Goal: Book appointment/travel/reservation

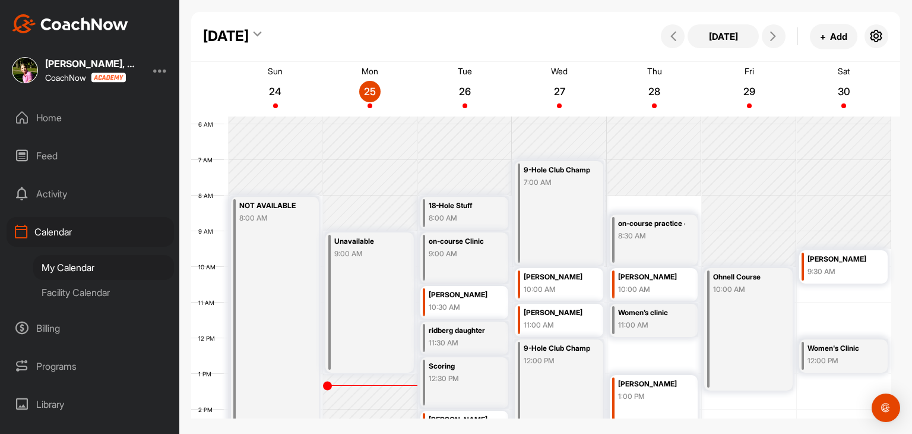
click at [94, 294] on div "Facility Calendar" at bounding box center [103, 292] width 141 height 25
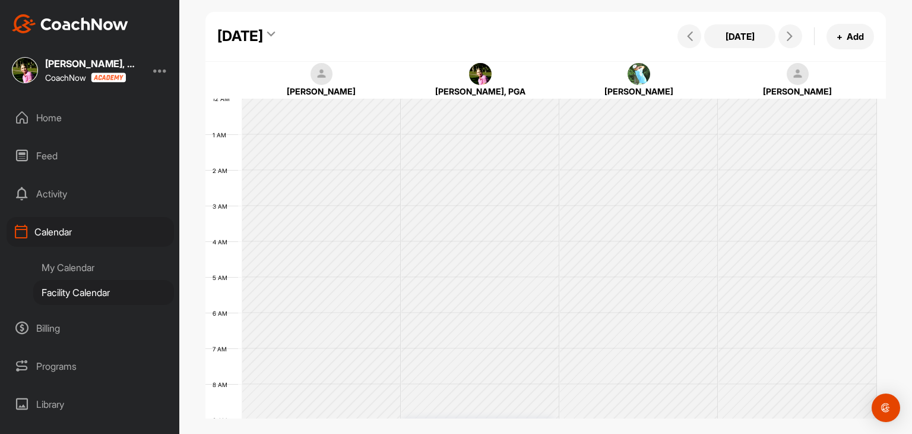
scroll to position [206, 0]
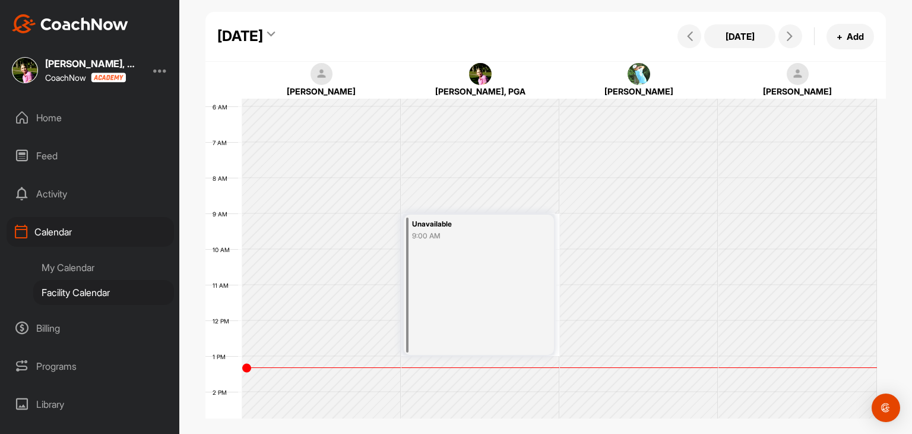
click at [239, 31] on div "[DATE]" at bounding box center [240, 36] width 46 height 21
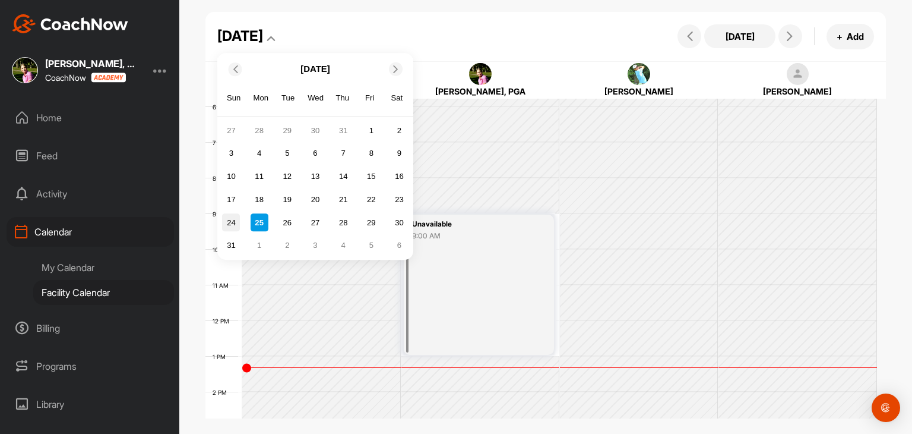
click at [226, 222] on div "24" at bounding box center [231, 223] width 18 height 18
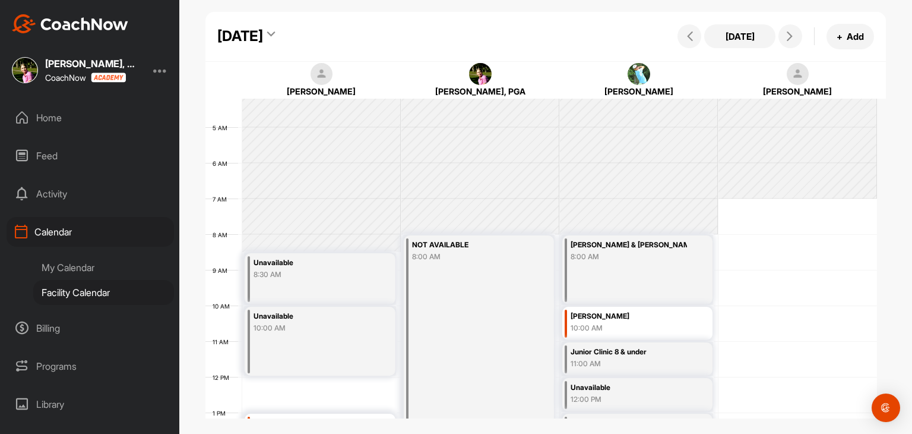
scroll to position [147, 0]
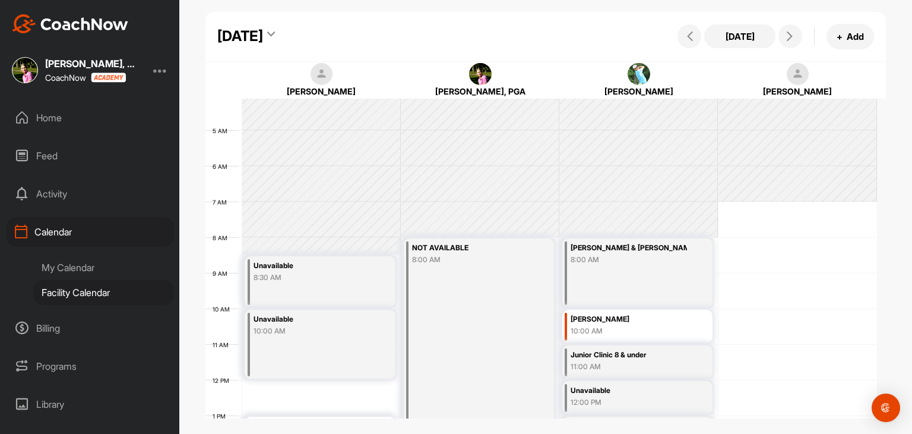
click at [263, 38] on div "[DATE]" at bounding box center [240, 36] width 46 height 21
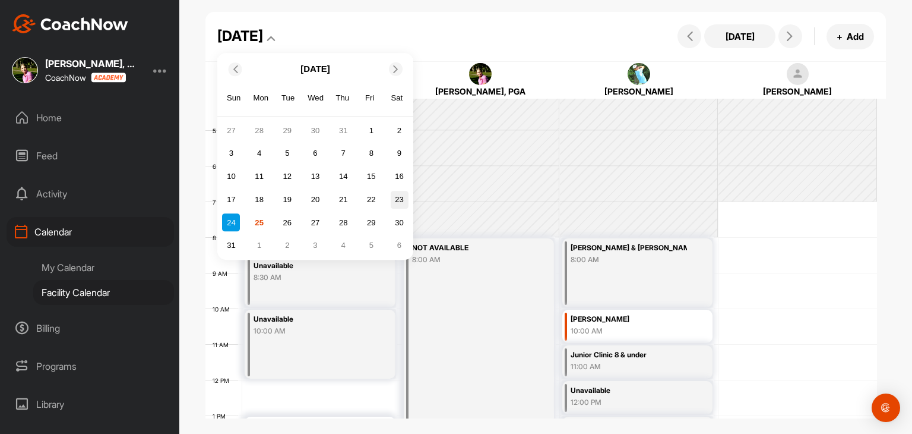
click at [401, 202] on div "23" at bounding box center [400, 200] width 18 height 18
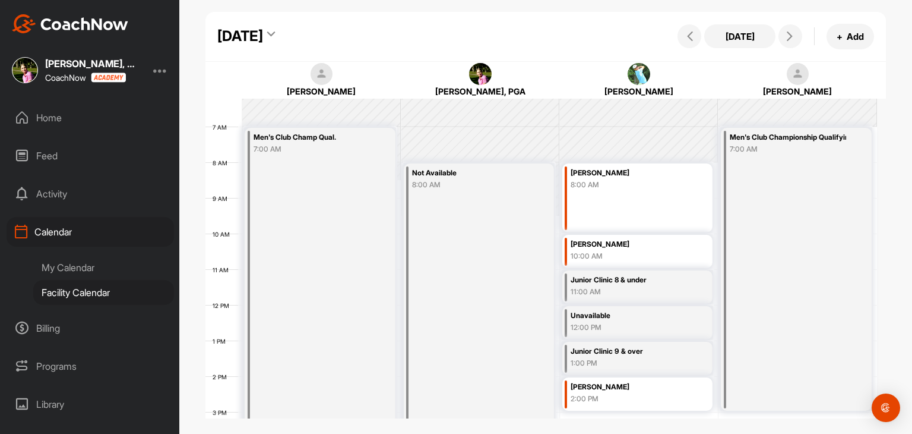
scroll to position [206, 0]
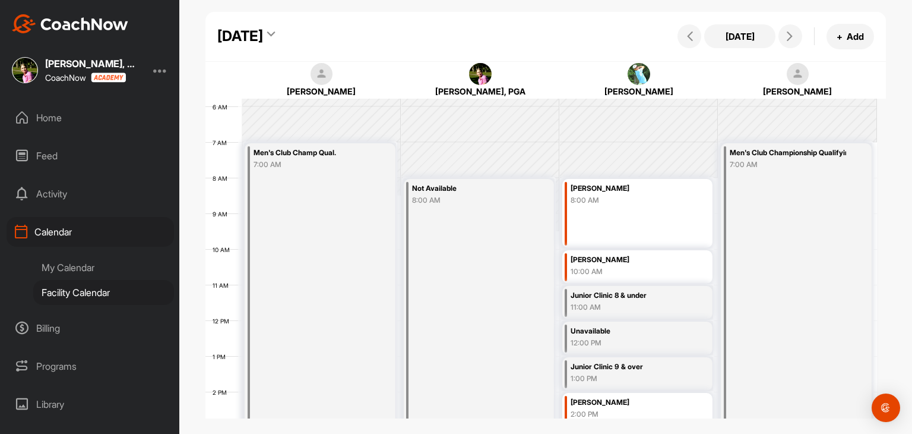
click at [263, 39] on div "[DATE]" at bounding box center [240, 36] width 46 height 21
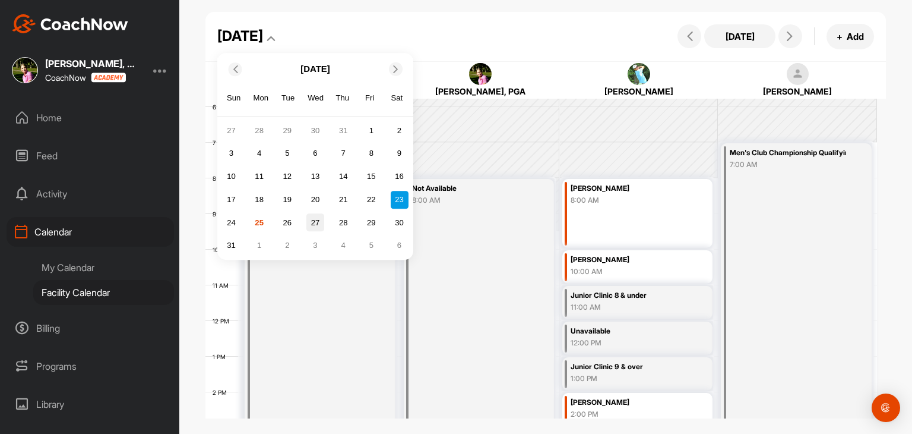
click at [319, 224] on div "27" at bounding box center [315, 223] width 18 height 18
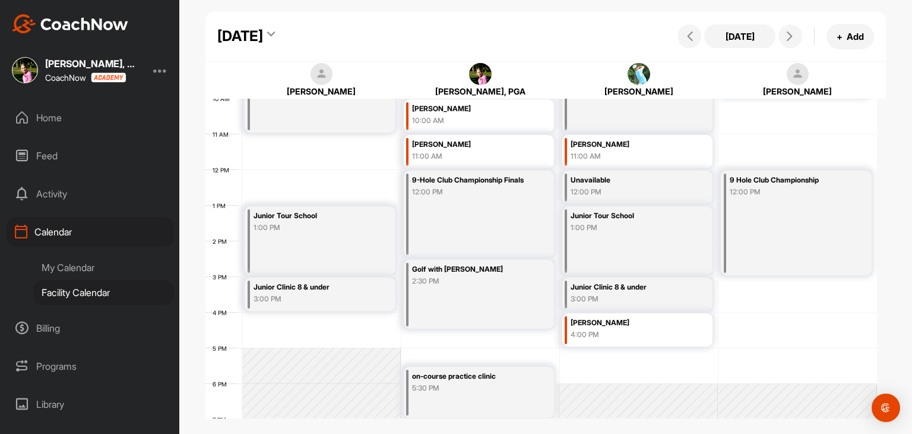
scroll to position [384, 0]
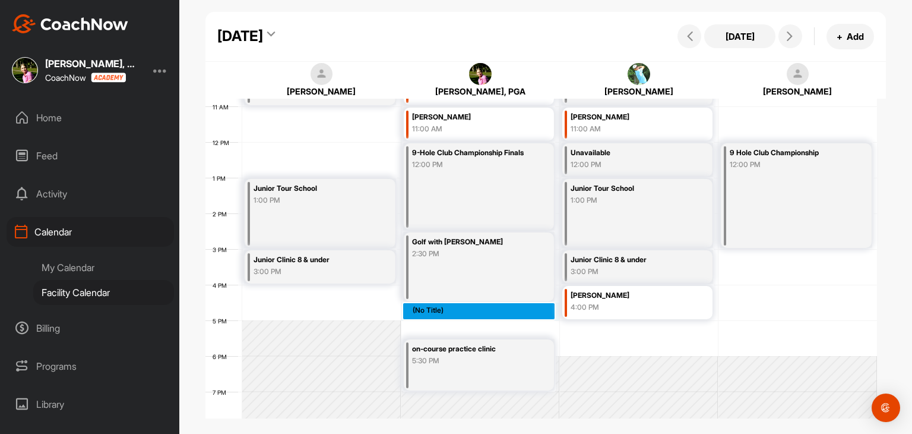
click at [444, 310] on div "12 AM 1 AM 2 AM 3 AM 4 AM 5 AM 6 AM 7 AM 8 AM 9 AM 10 AM 11 AM 12 PM 1 PM 2 PM …" at bounding box center [541, 141] width 672 height 855
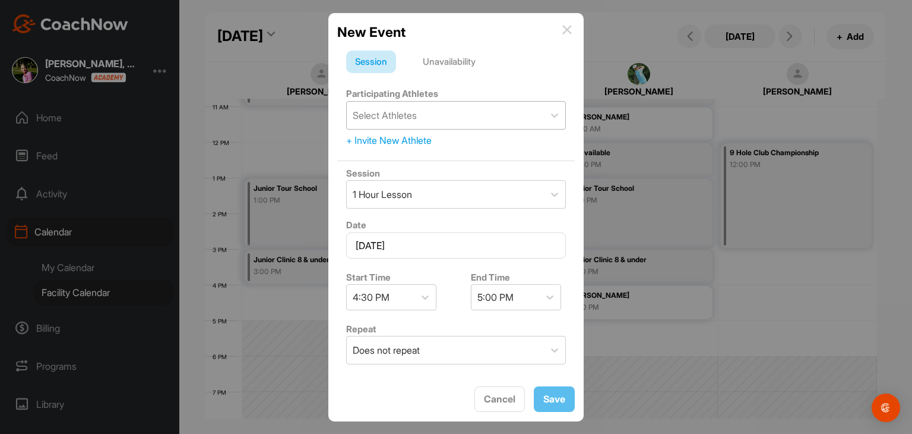
click at [427, 115] on div "Select Athletes" at bounding box center [445, 115] width 197 height 27
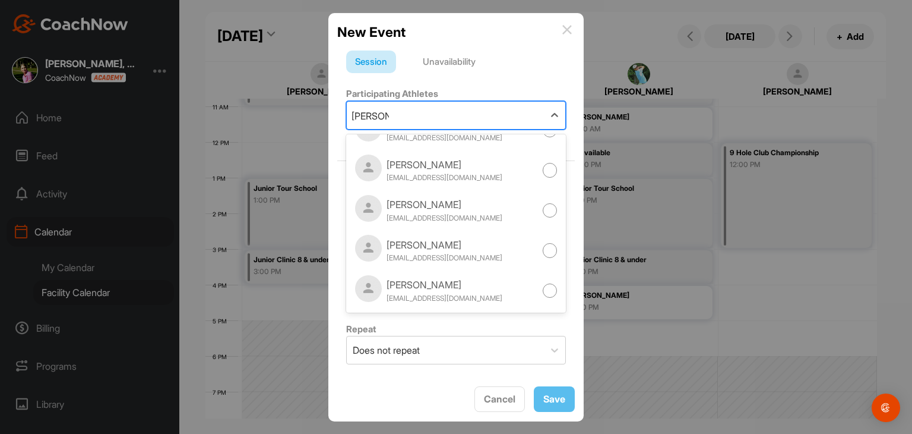
scroll to position [0, 0]
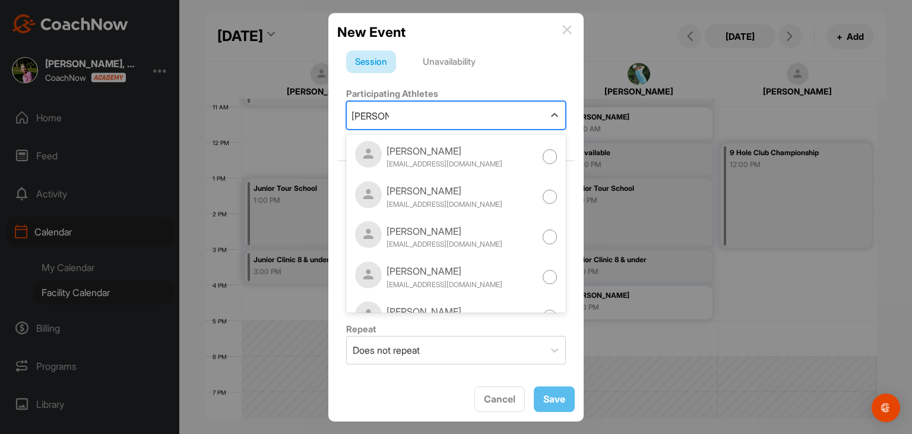
type input "[PERSON_NAME]"
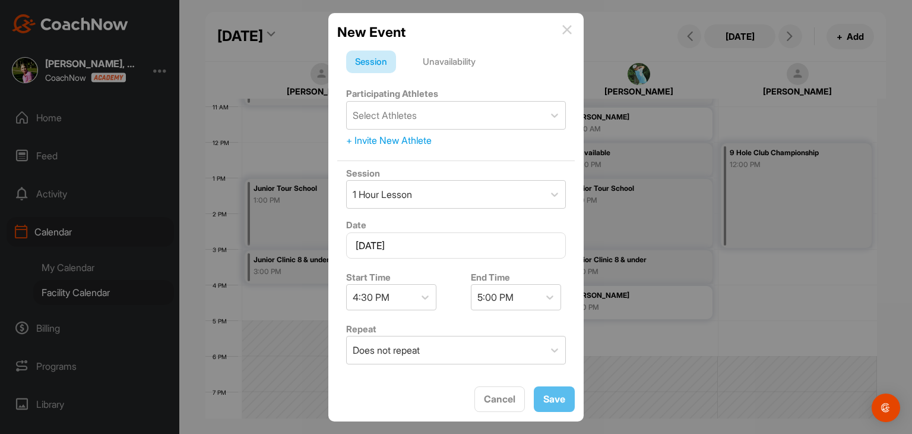
click at [517, 89] on div "Participating Athletes Select Athletes + Invite New Athlete" at bounding box center [456, 117] width 238 height 70
click at [368, 138] on div "+ Invite New Athlete" at bounding box center [456, 140] width 220 height 14
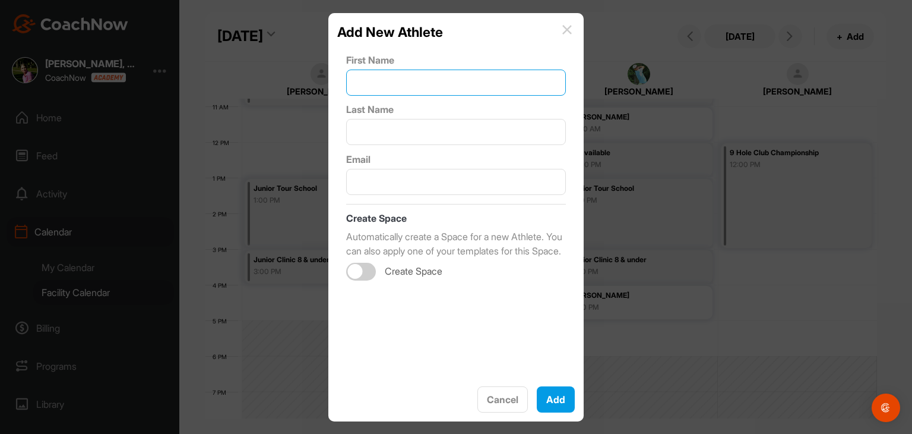
click at [384, 74] on input "text" at bounding box center [456, 82] width 220 height 26
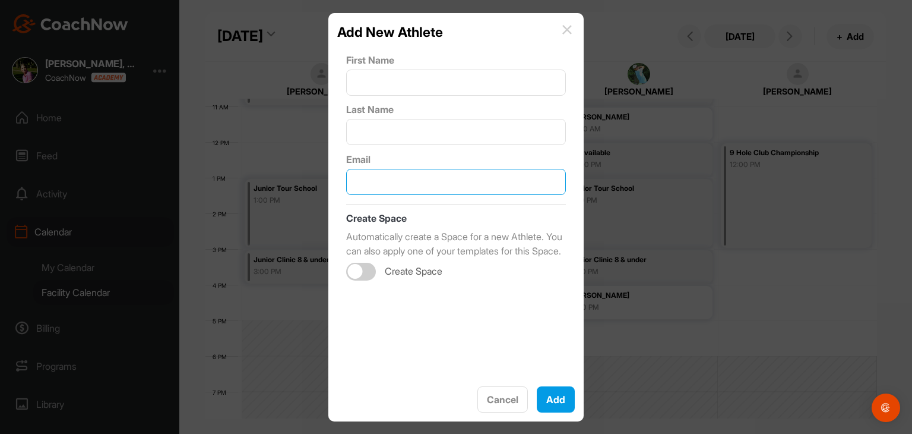
click at [369, 177] on input "text" at bounding box center [456, 182] width 220 height 26
paste input "[EMAIL_ADDRESS][DOMAIN_NAME]"
type input "[EMAIL_ADDRESS][DOMAIN_NAME]"
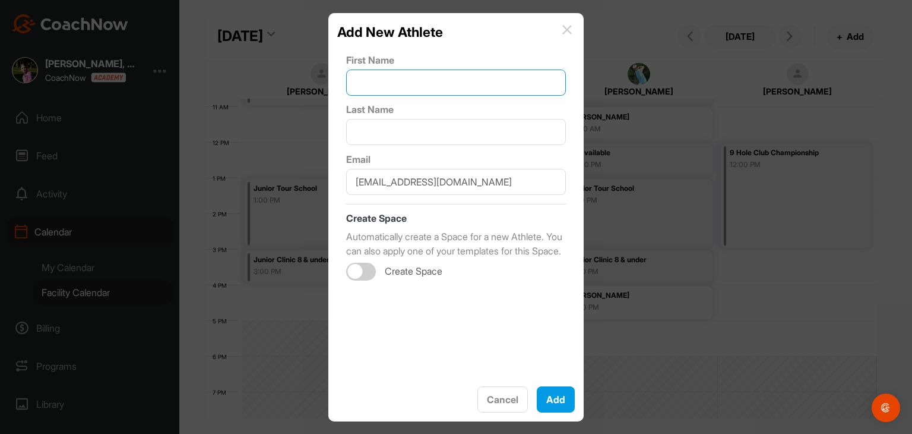
click at [411, 81] on input "text" at bounding box center [456, 82] width 220 height 26
type input "[PERSON_NAME]"
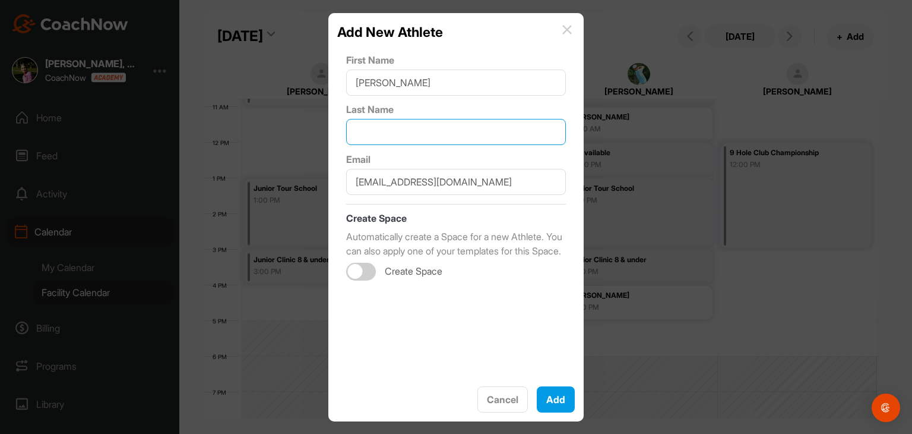
click at [431, 135] on input "text" at bounding box center [456, 132] width 220 height 26
type input "[PERSON_NAME]"
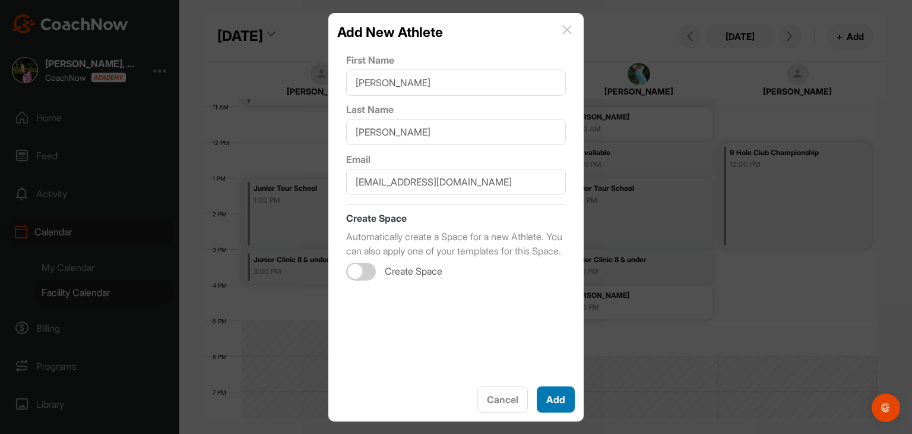
click at [567, 400] on button "Add" at bounding box center [556, 399] width 38 height 26
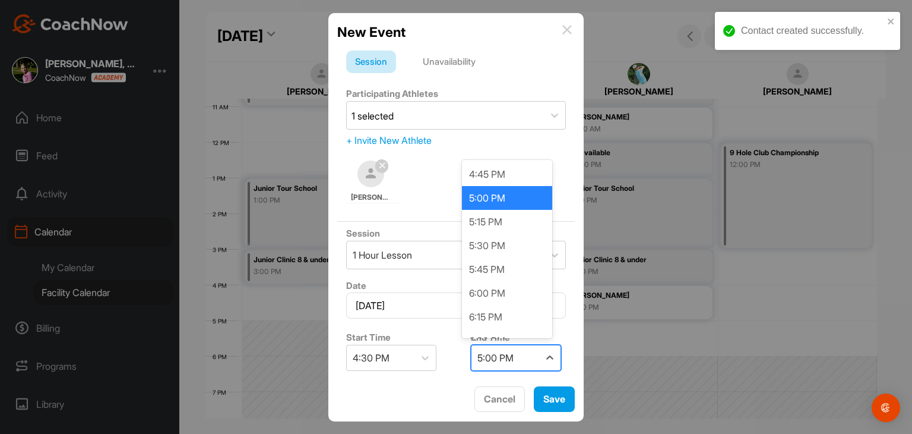
click at [502, 362] on div "5:00 PM" at bounding box center [495, 357] width 36 height 14
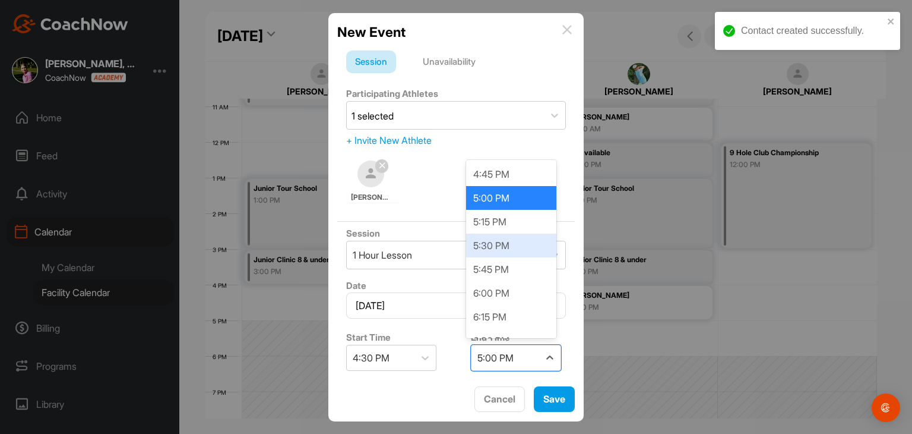
click at [507, 250] on div "5:30 PM" at bounding box center [511, 245] width 90 height 24
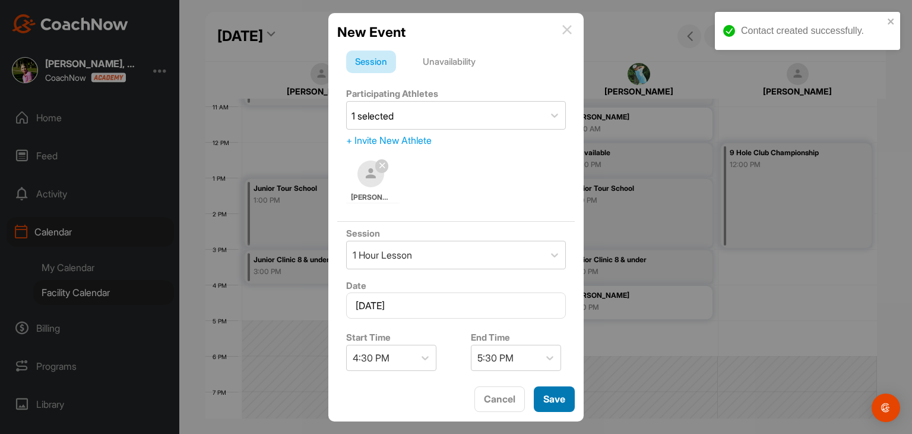
click at [546, 404] on button "Save" at bounding box center [554, 399] width 41 height 26
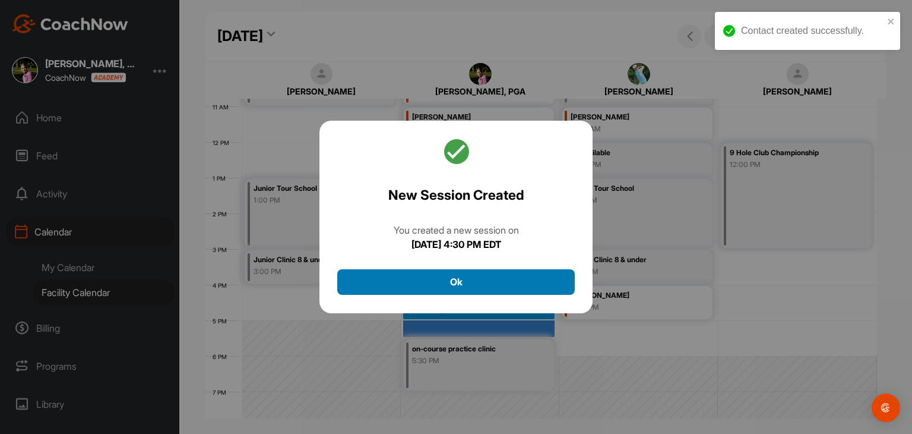
click at [480, 272] on button "Ok" at bounding box center [456, 282] width 238 height 26
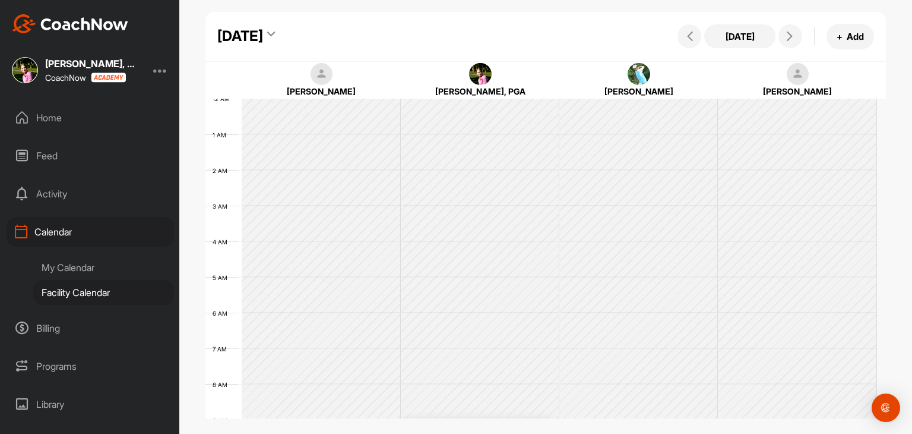
scroll to position [206, 0]
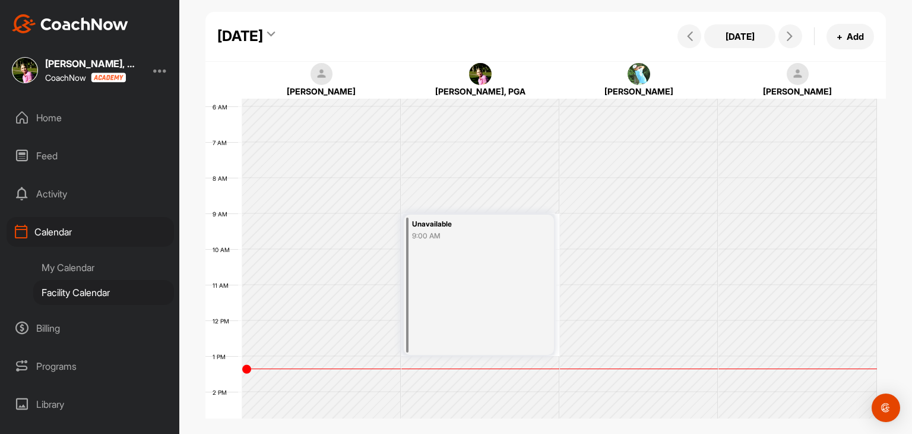
click at [251, 41] on div "[DATE]" at bounding box center [240, 36] width 46 height 21
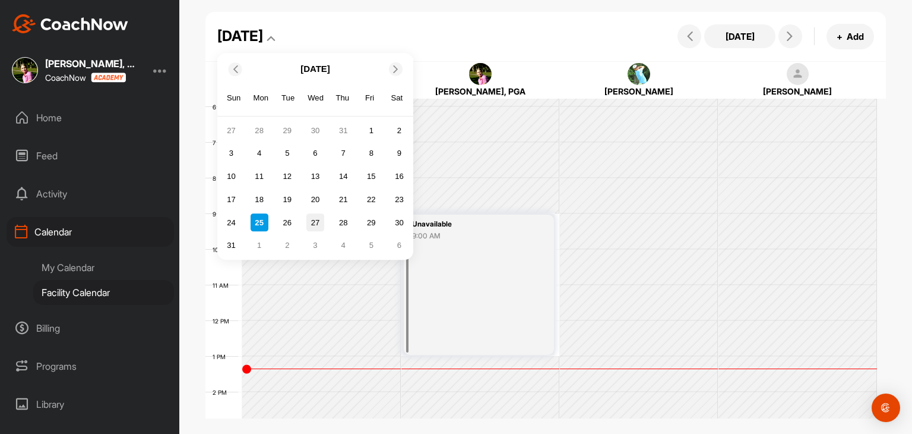
click at [316, 226] on div "27" at bounding box center [315, 223] width 18 height 18
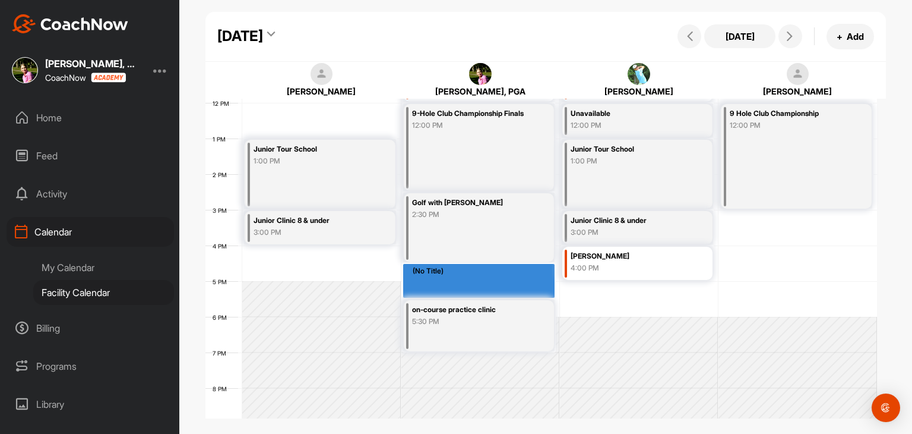
scroll to position [444, 0]
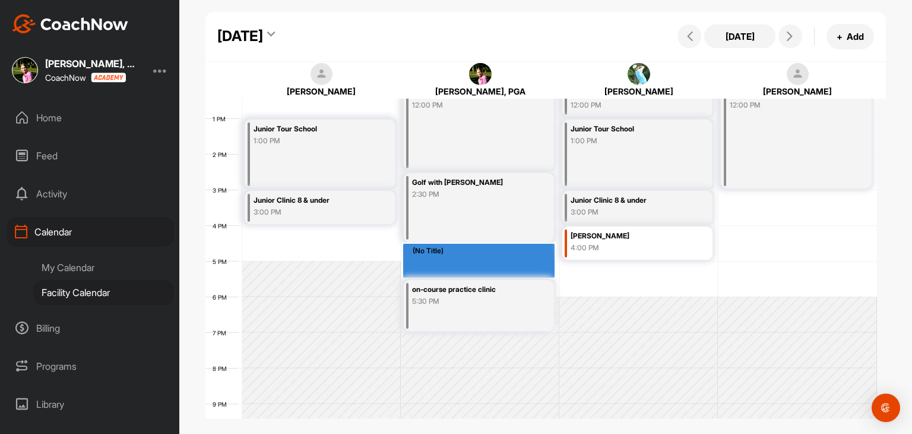
click at [512, 260] on div "(No Title)" at bounding box center [479, 260] width 152 height 34
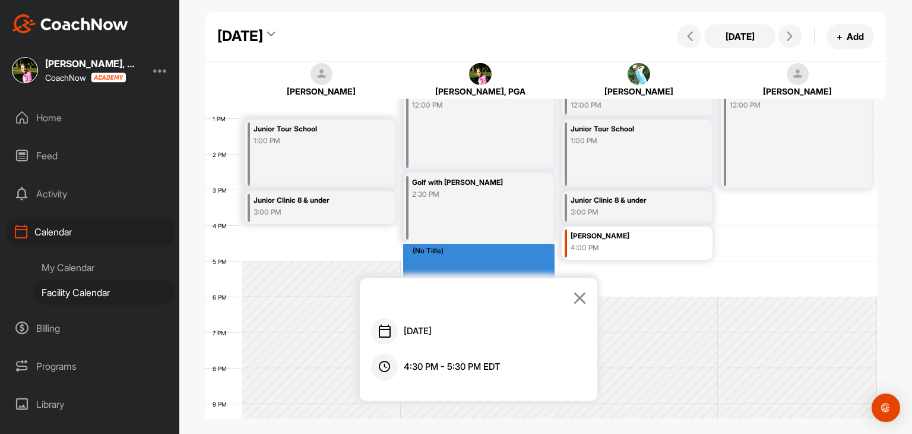
click at [575, 299] on icon at bounding box center [580, 297] width 14 height 13
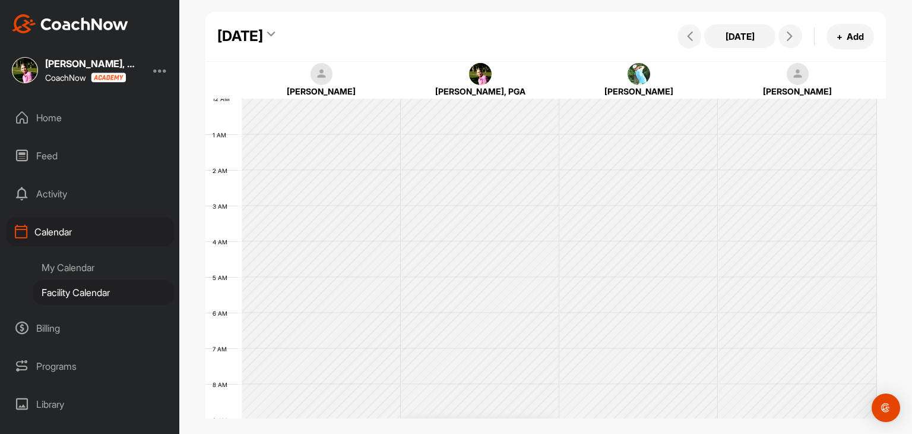
scroll to position [206, 0]
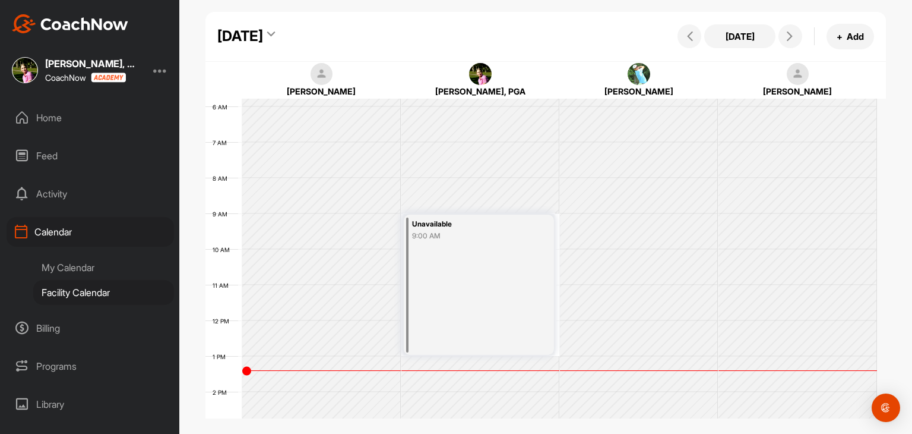
click at [271, 20] on div "Monday, August 25, 2025 Today + Add" at bounding box center [545, 37] width 681 height 50
click at [263, 33] on div "[DATE]" at bounding box center [240, 36] width 46 height 21
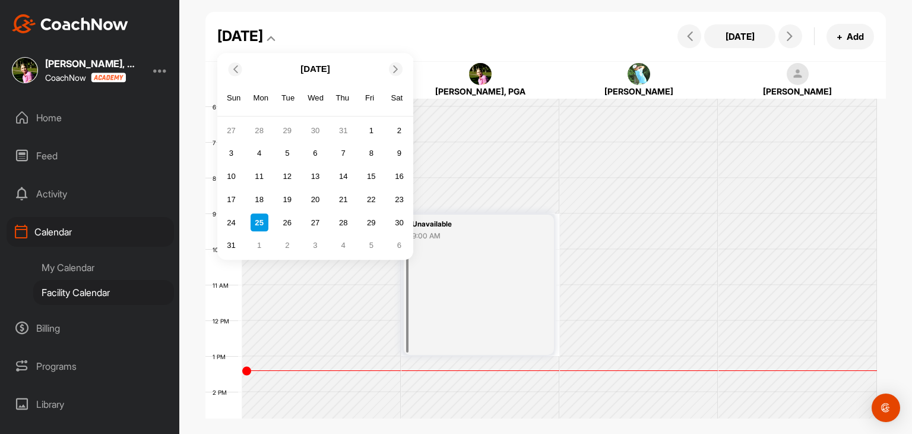
click at [282, 222] on div "26" at bounding box center [288, 223] width 18 height 18
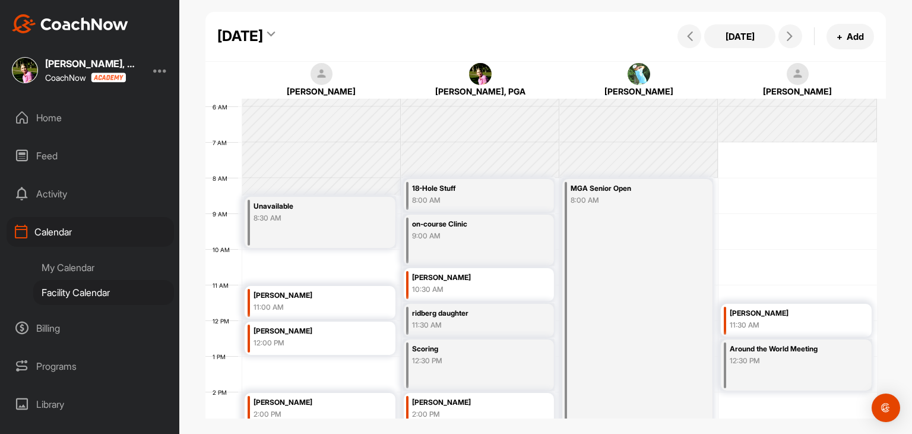
click at [263, 31] on div "Tuesday, August 26, 2025" at bounding box center [240, 36] width 46 height 21
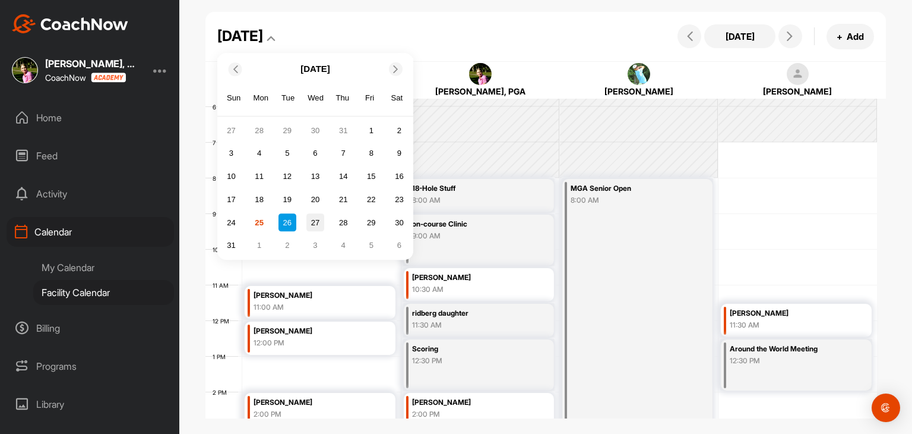
click at [316, 227] on div "27" at bounding box center [315, 223] width 18 height 18
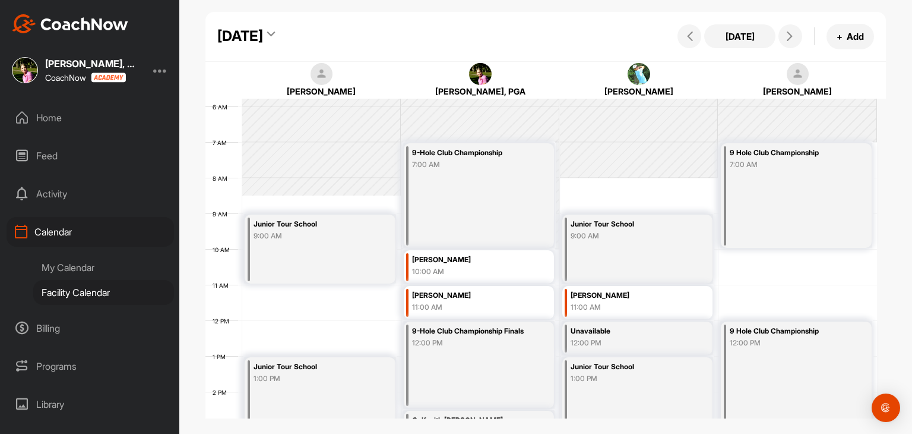
scroll to position [325, 0]
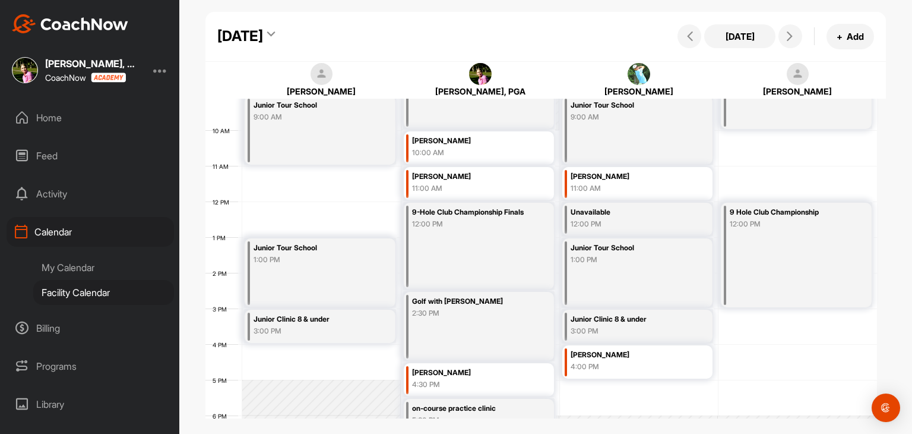
click at [263, 45] on div "[DATE]" at bounding box center [240, 36] width 46 height 21
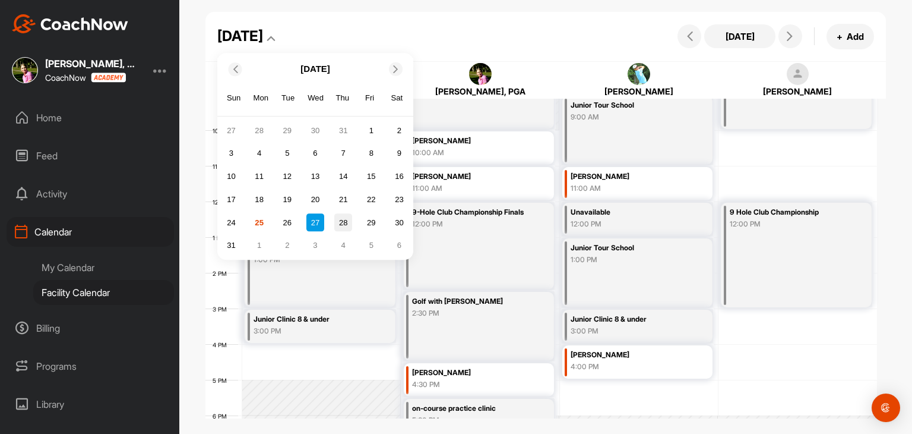
click at [345, 220] on div "28" at bounding box center [343, 223] width 18 height 18
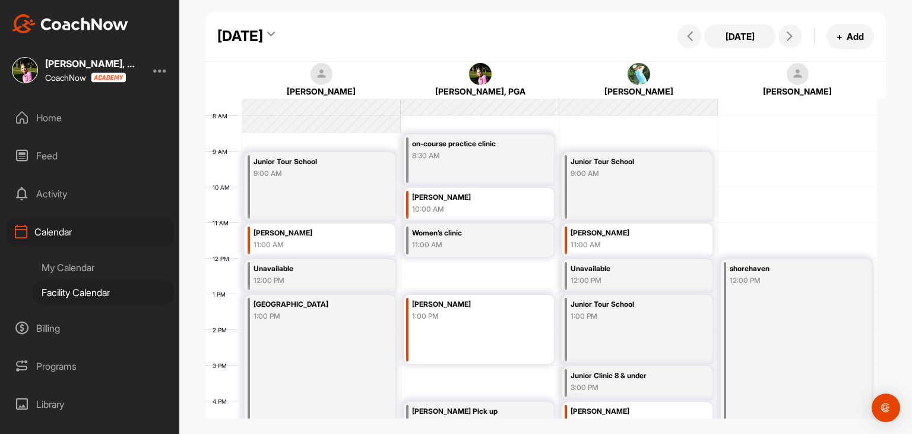
scroll to position [265, 0]
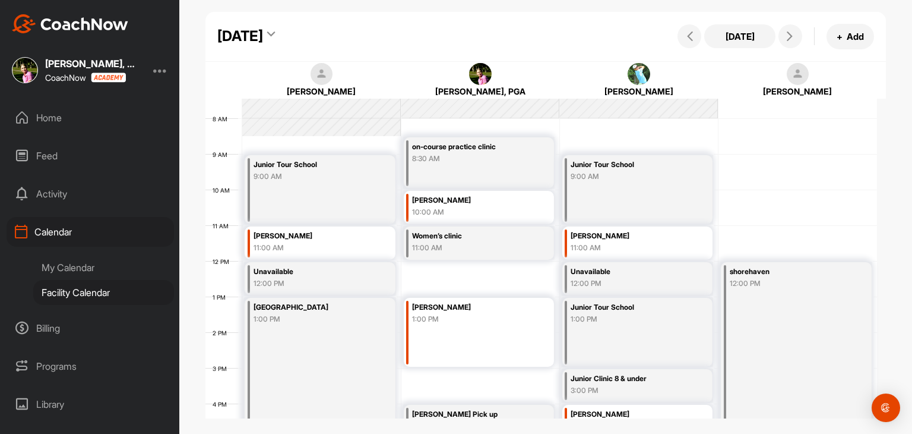
click at [263, 40] on div "Thursday, August 28, 2025" at bounding box center [240, 36] width 46 height 21
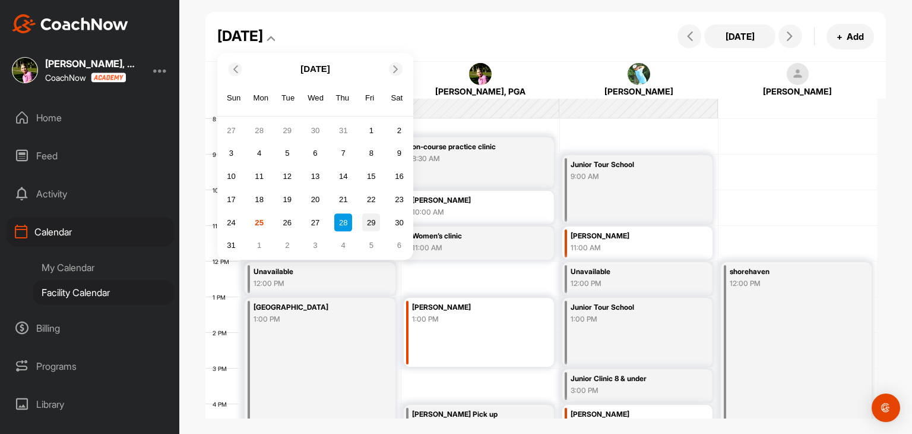
click at [368, 220] on div "29" at bounding box center [371, 223] width 18 height 18
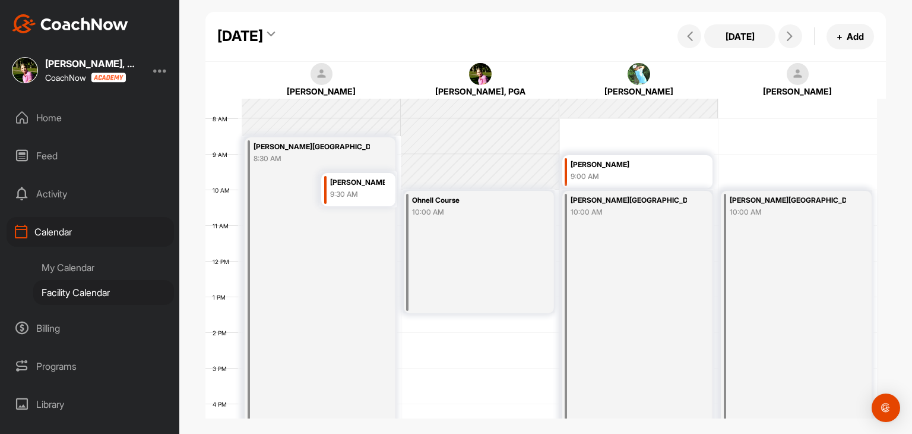
click at [263, 29] on div "Friday, August 29, 2025" at bounding box center [240, 36] width 46 height 21
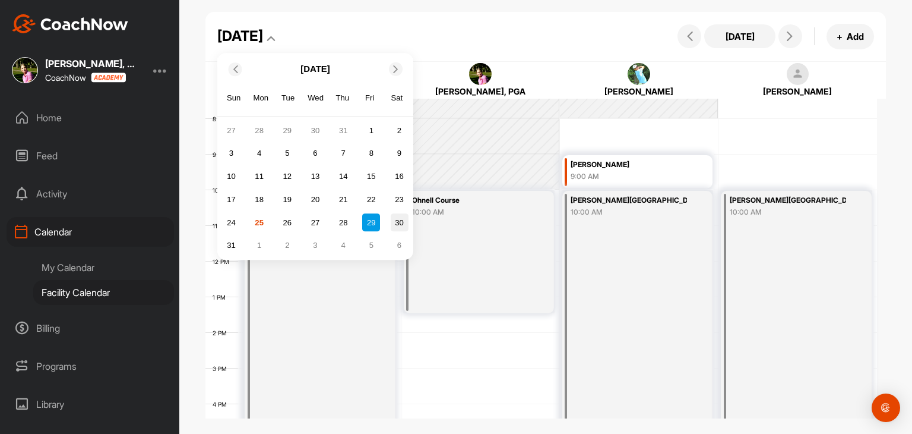
click at [404, 222] on div "30" at bounding box center [400, 223] width 18 height 18
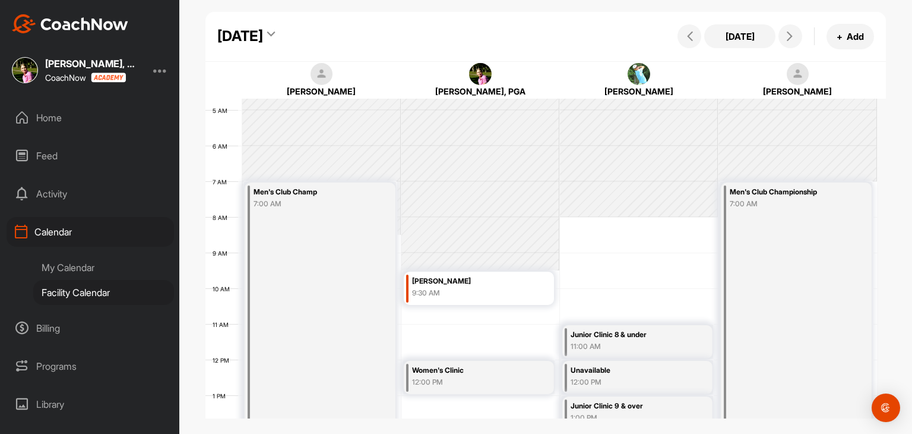
scroll to position [147, 0]
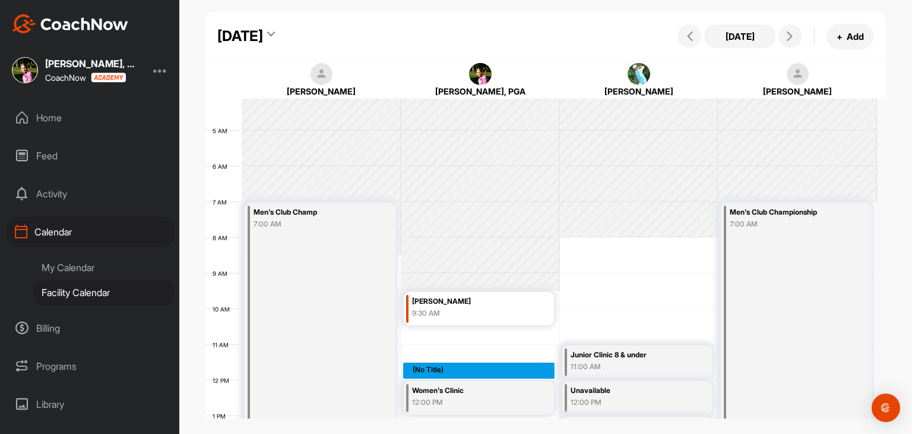
click at [419, 376] on div "12 AM 1 AM 2 AM 3 AM 4 AM 5 AM 6 AM 7 AM 8 AM 9 AM 10 AM 11 AM 12 PM 1 PM 2 PM …" at bounding box center [541, 379] width 672 height 855
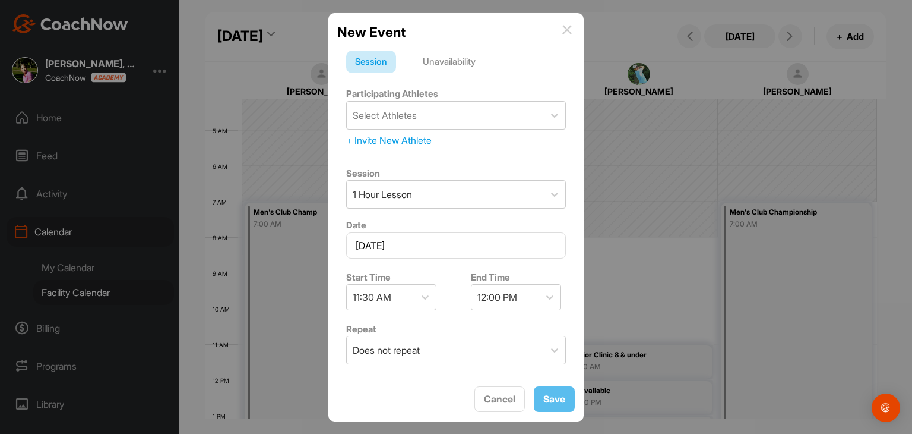
click at [463, 61] on div "Unavailability" at bounding box center [449, 61] width 71 height 23
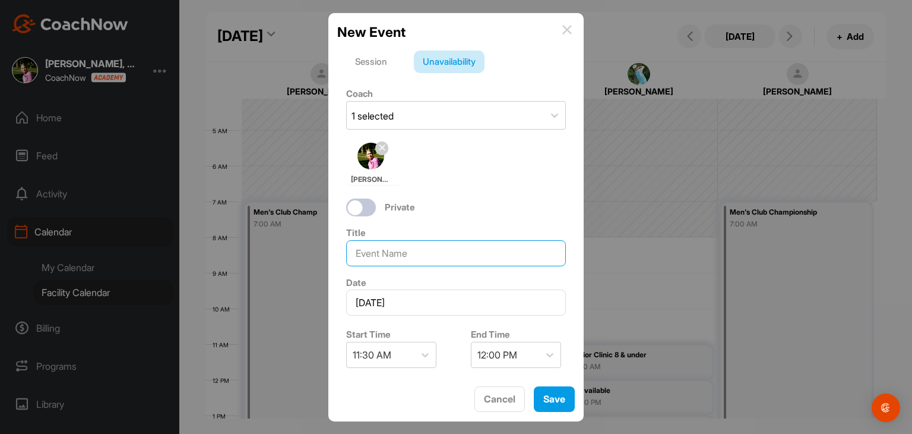
click at [416, 252] on input at bounding box center [456, 253] width 220 height 26
click at [363, 212] on div at bounding box center [361, 207] width 30 height 18
type input "Clinic Setup"
checkbox input "true"
click at [555, 397] on button "Save" at bounding box center [554, 399] width 41 height 26
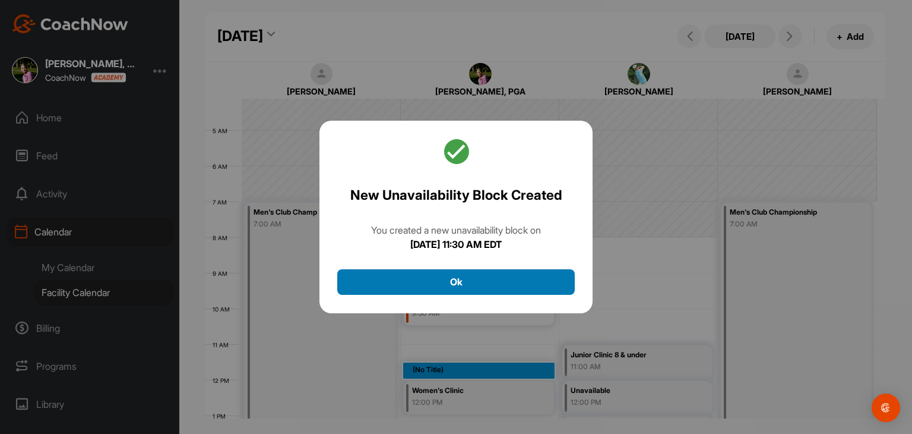
click at [527, 293] on button "Ok" at bounding box center [456, 282] width 238 height 26
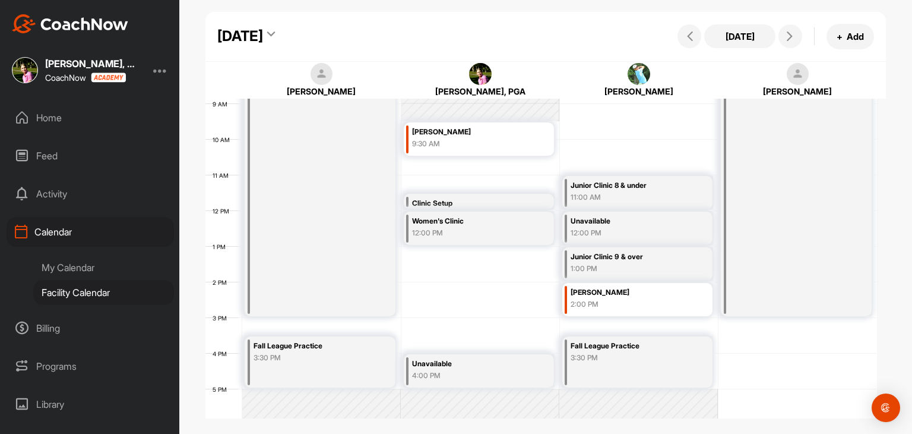
scroll to position [325, 0]
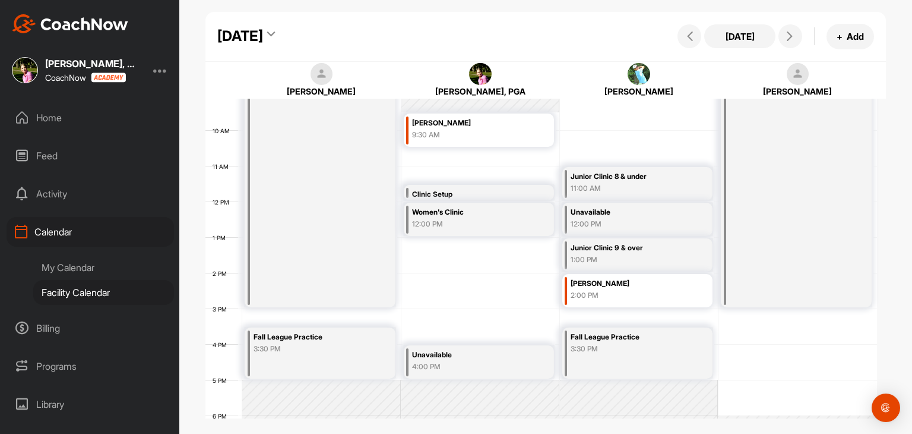
click at [263, 36] on div "Saturday, August 30, 2025" at bounding box center [240, 36] width 46 height 21
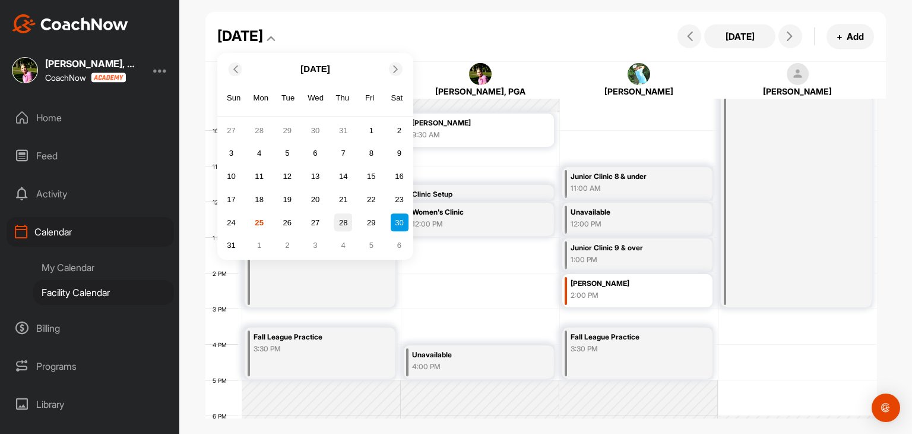
click at [340, 227] on div "28" at bounding box center [343, 223] width 18 height 18
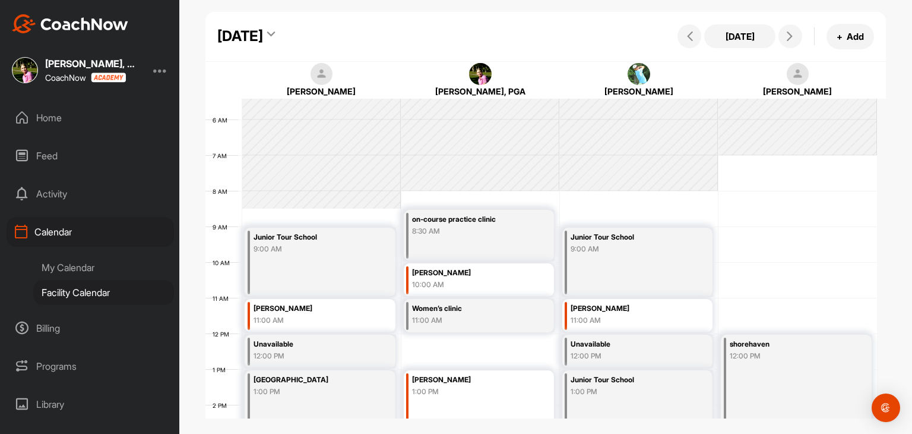
scroll to position [206, 0]
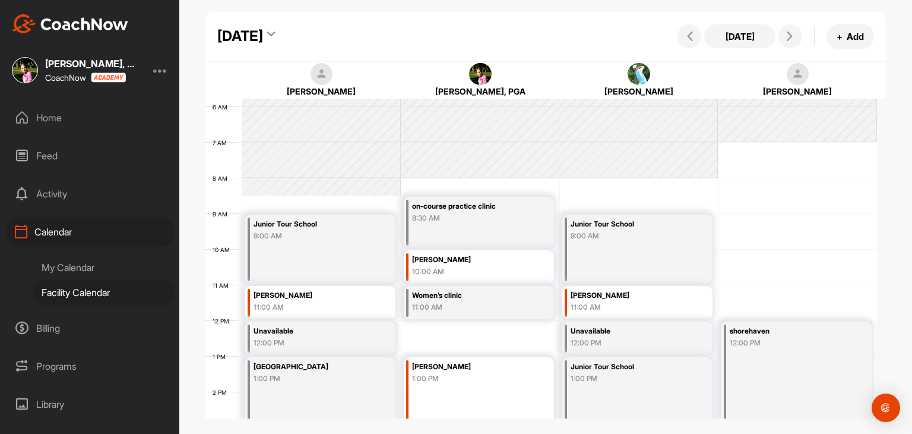
click at [285, 23] on div "Thursday, August 28, 2025 Today + Add" at bounding box center [545, 37] width 681 height 50
click at [263, 39] on div "Thursday, August 28, 2025" at bounding box center [240, 36] width 46 height 21
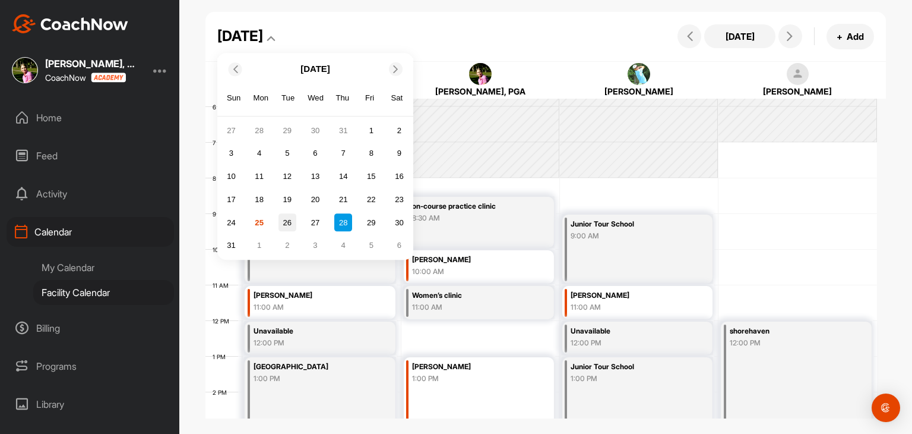
click at [290, 225] on div "26" at bounding box center [288, 223] width 18 height 18
